Goal: Find specific page/section: Find specific page/section

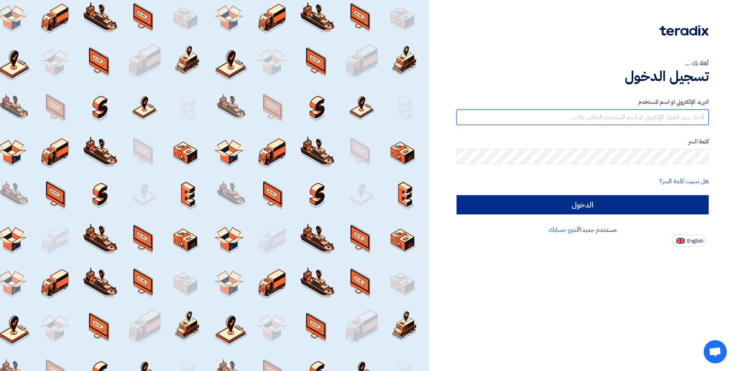
type input "[EMAIL_ADDRESS][DOMAIN_NAME]"
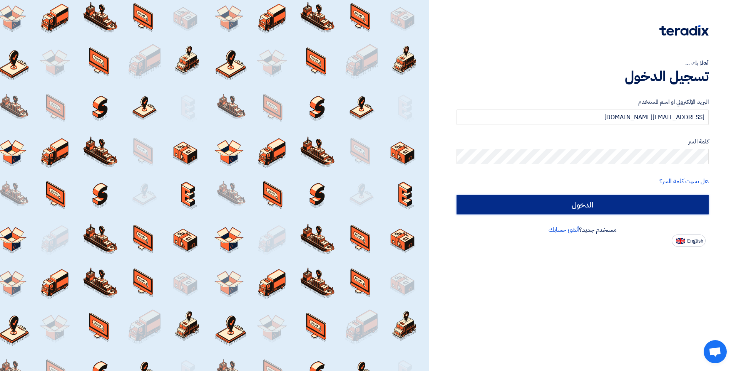
click at [605, 197] on input "الدخول" at bounding box center [583, 204] width 252 height 19
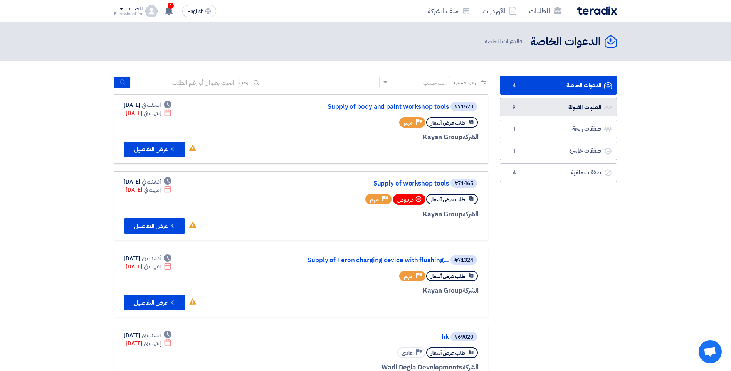
click at [535, 107] on link "الطلبات المقبولة الطلبات المقبولة 9" at bounding box center [558, 107] width 117 height 19
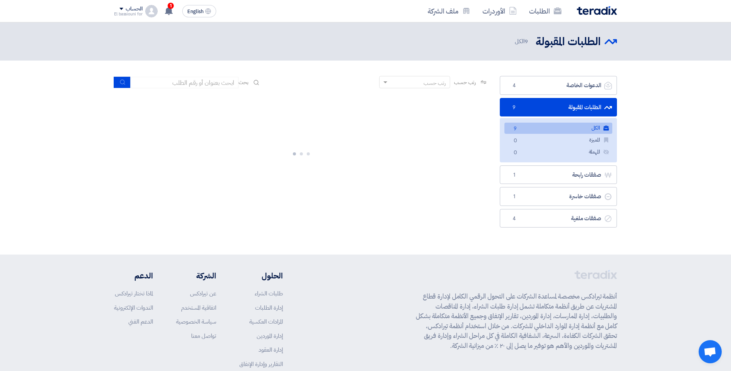
click at [531, 126] on link "الكل الكل 9" at bounding box center [558, 127] width 108 height 11
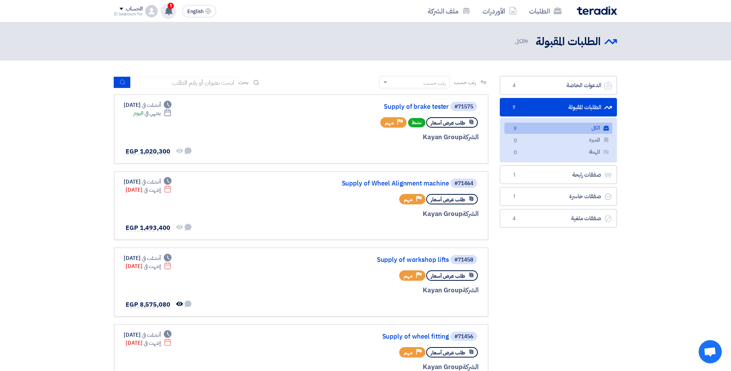
click at [168, 7] on icon at bounding box center [168, 11] width 8 height 8
